Goal: Information Seeking & Learning: Check status

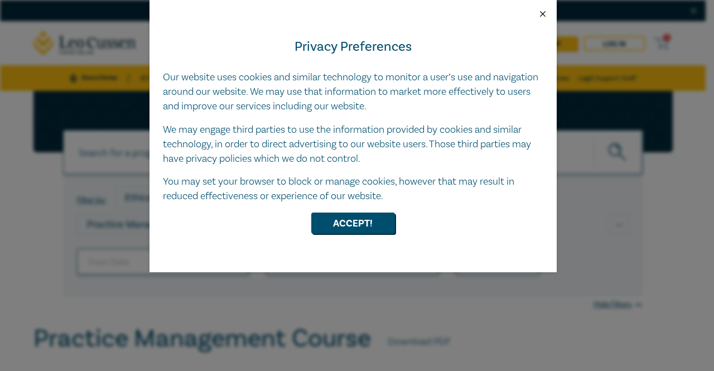
click at [540, 12] on button "Close" at bounding box center [543, 14] width 10 height 10
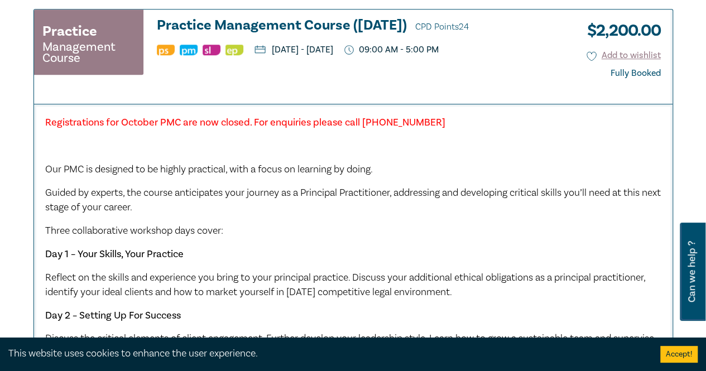
scroll to position [441, 0]
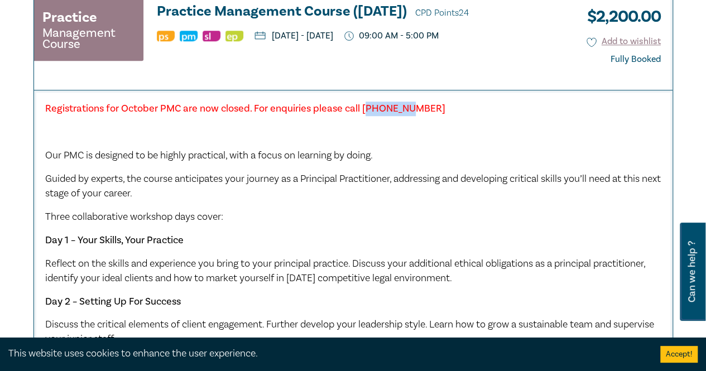
drag, startPoint x: 364, startPoint y: 105, endPoint x: 409, endPoint y: 108, distance: 44.7
click at [409, 108] on p "Registrations for October PMC are now closed. For enquiries please call 8621 78…" at bounding box center [353, 109] width 616 height 15
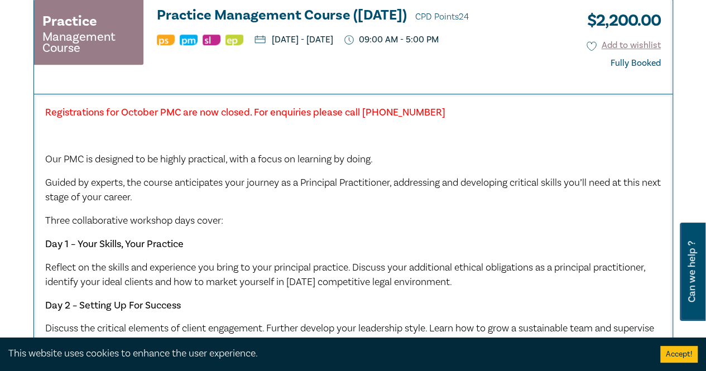
scroll to position [438, 0]
